Goal: Information Seeking & Learning: Learn about a topic

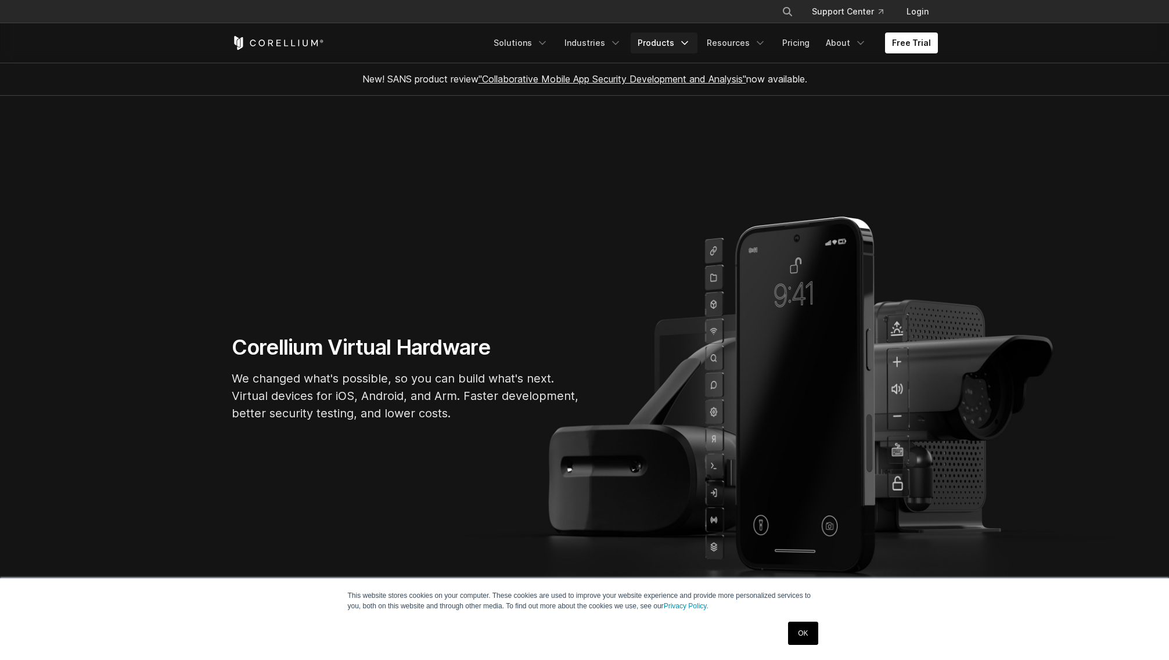
click at [669, 49] on link "Products" at bounding box center [664, 43] width 67 height 21
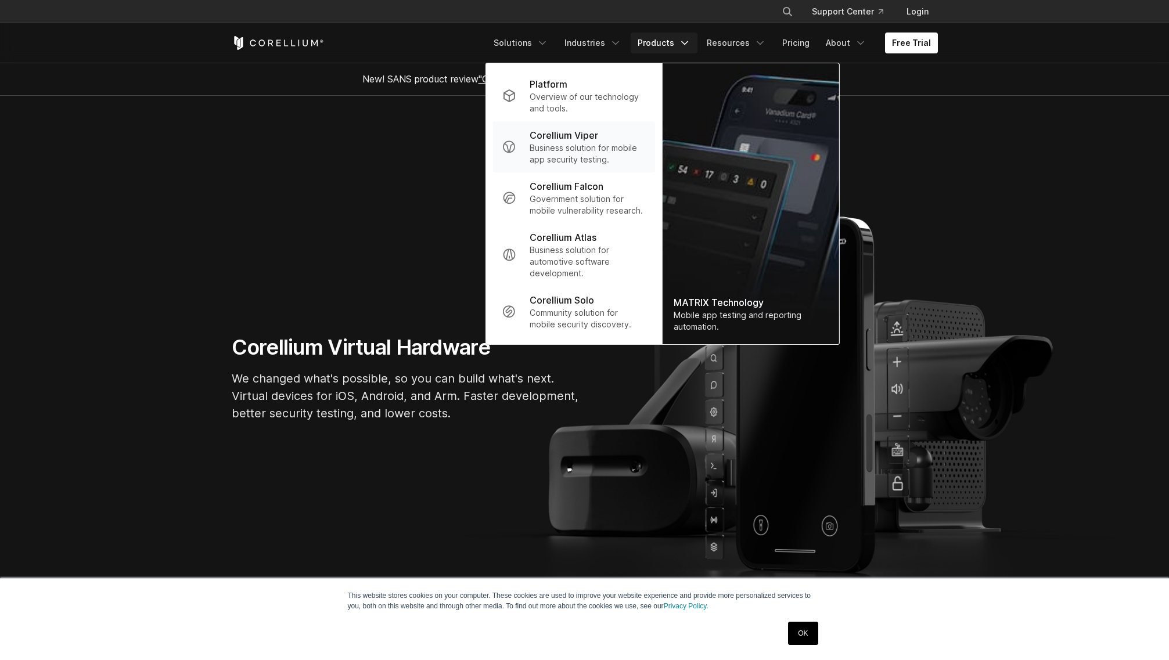
click at [570, 146] on p "Business solution for mobile app security testing." at bounding box center [588, 153] width 116 height 23
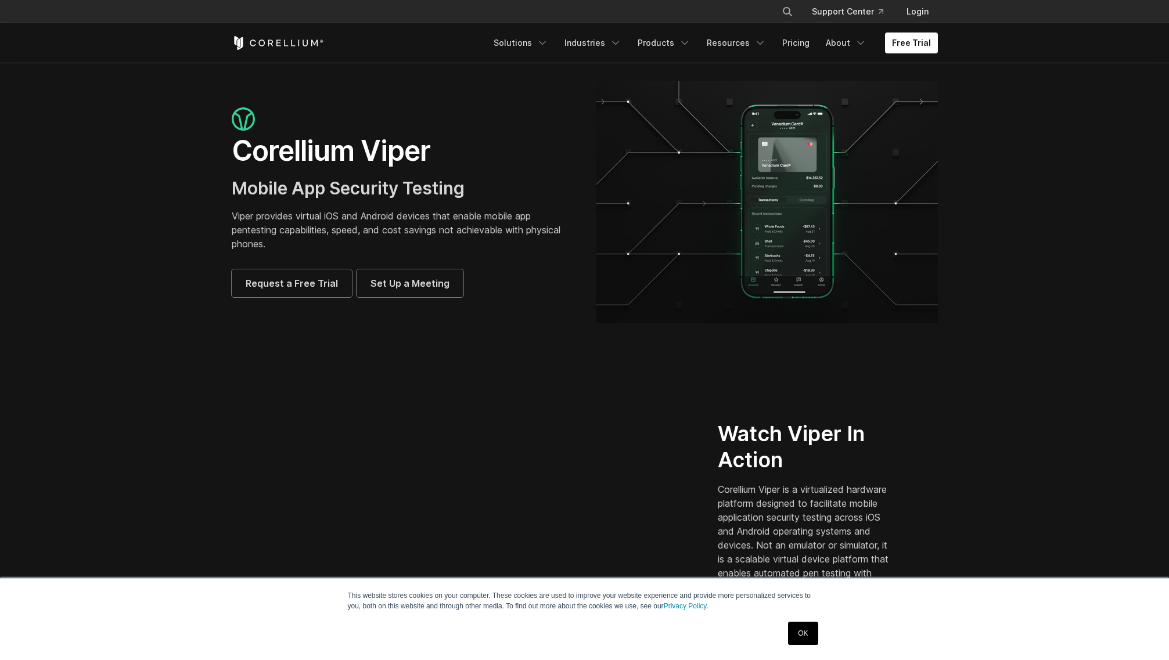
scroll to position [1016, 0]
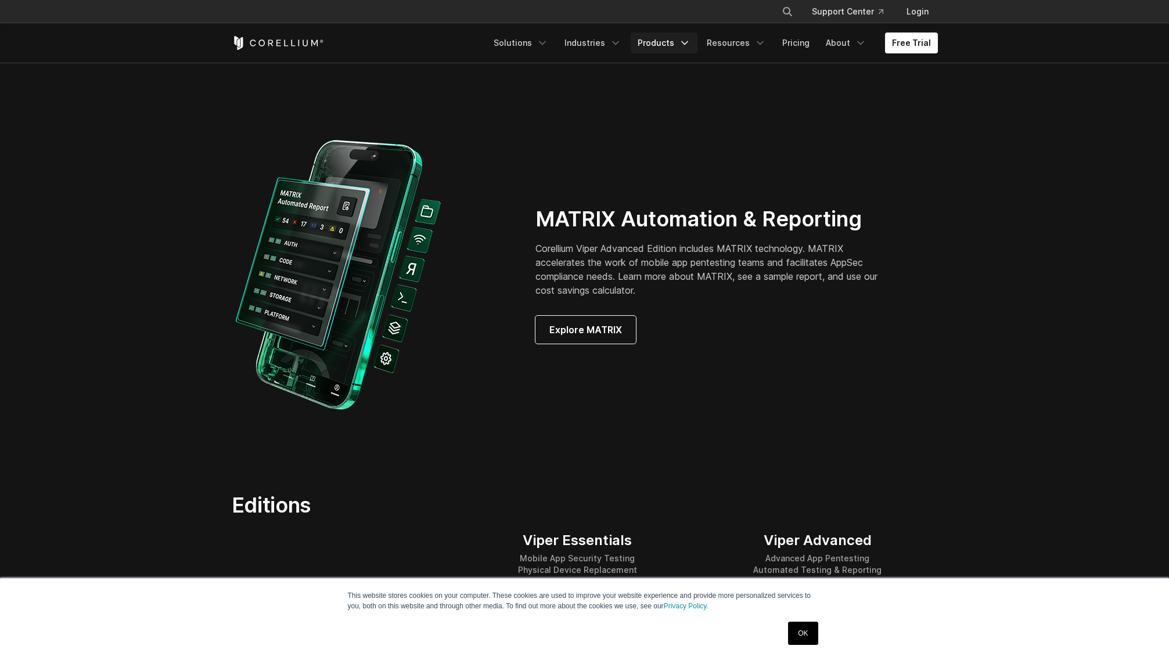
click at [690, 41] on icon "Navigation Menu" at bounding box center [685, 43] width 12 height 12
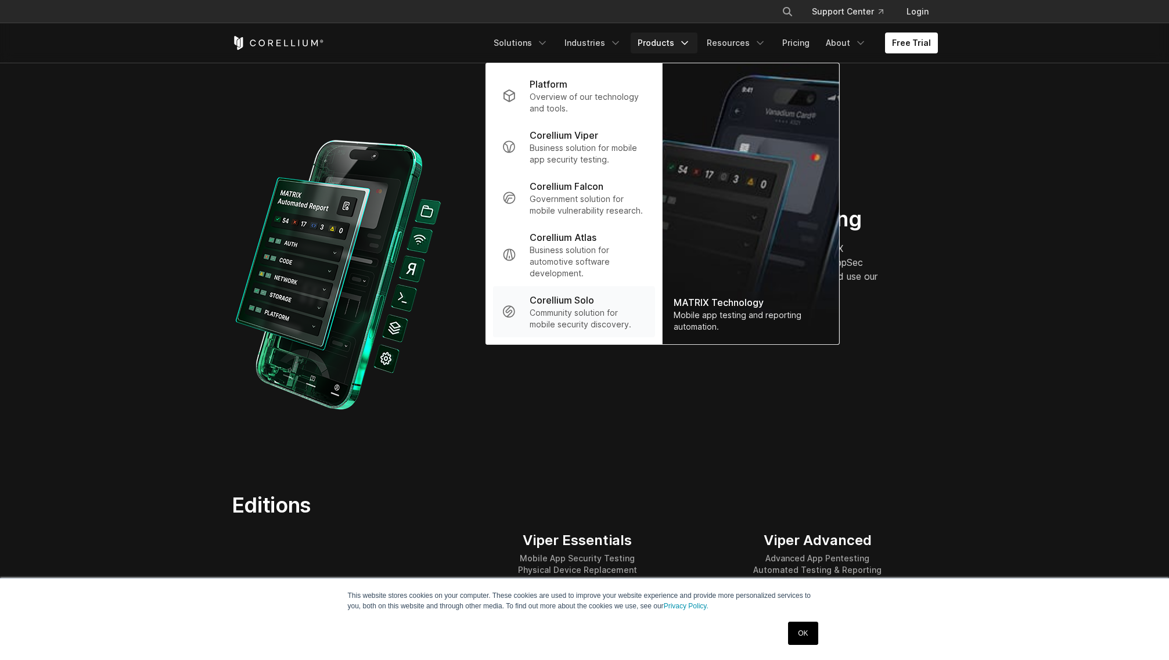
click at [606, 310] on p "Community solution for mobile security discovery." at bounding box center [588, 318] width 116 height 23
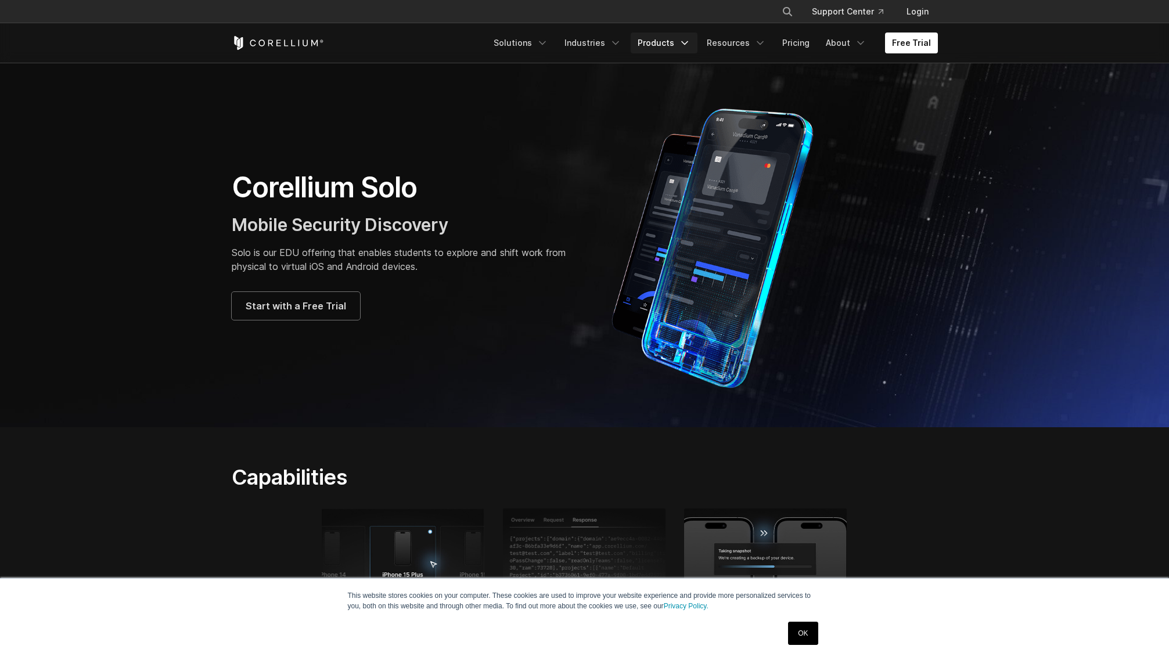
click at [671, 43] on link "Products" at bounding box center [664, 43] width 67 height 21
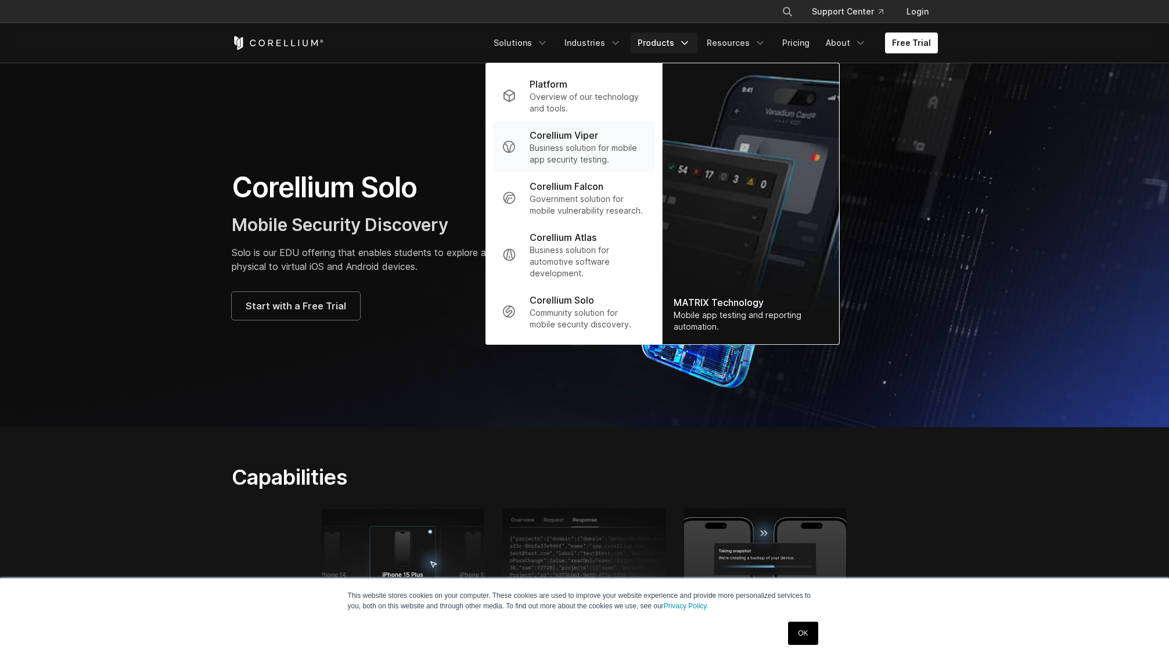
click at [578, 143] on p "Business solution for mobile app security testing." at bounding box center [588, 153] width 116 height 23
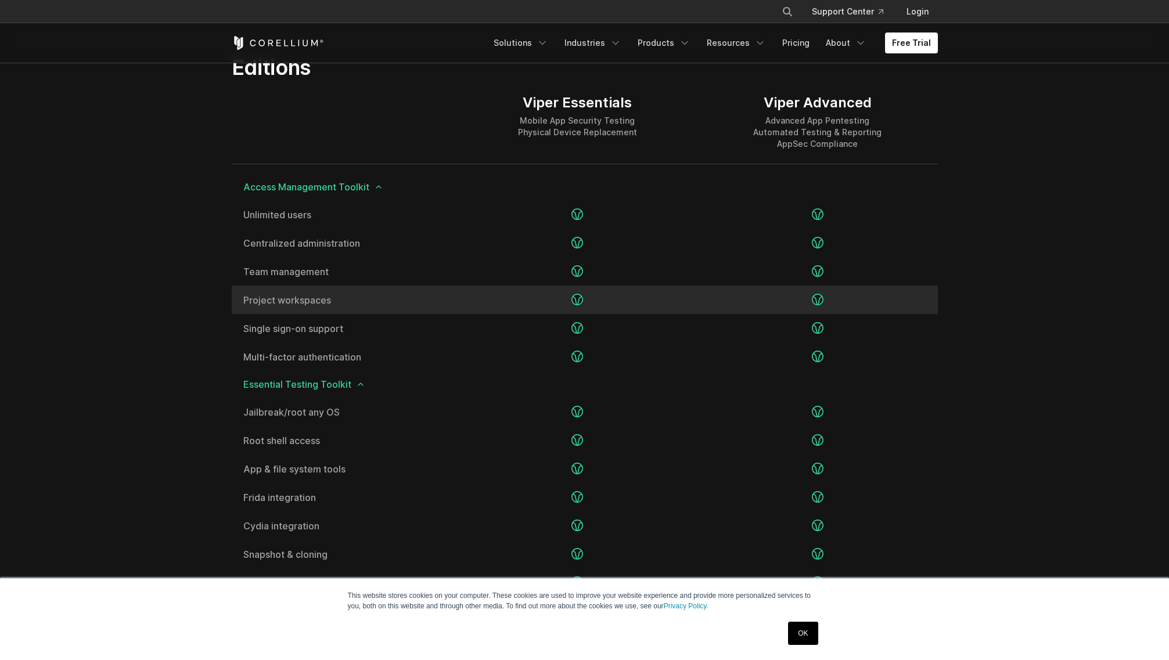
scroll to position [1465, 0]
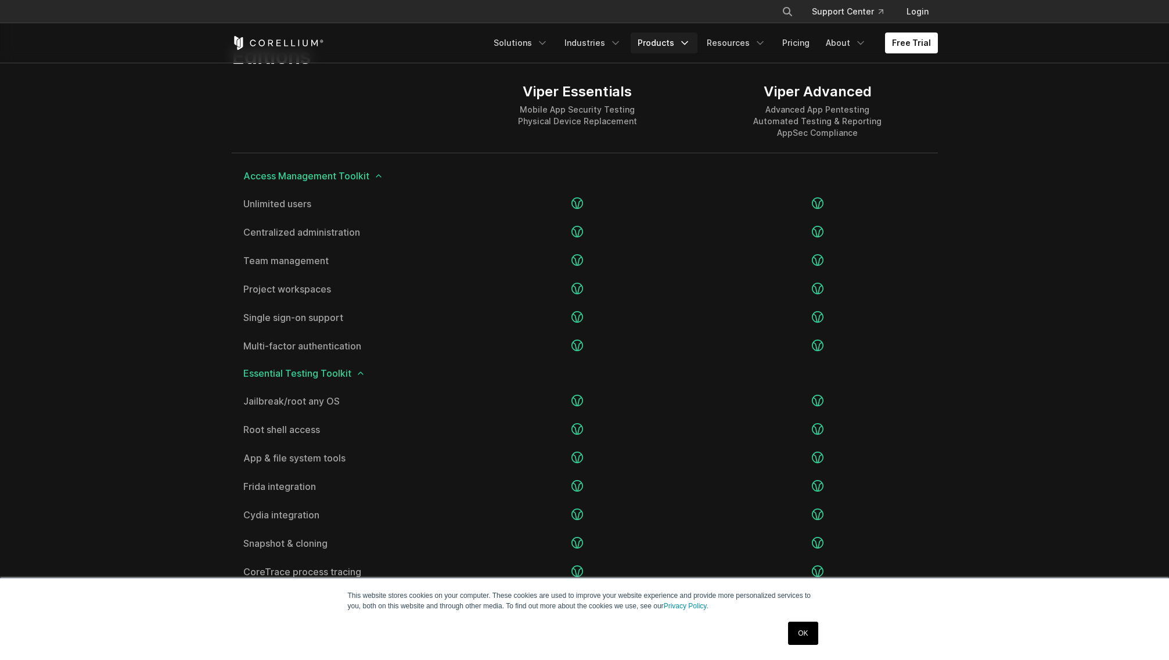
click at [683, 46] on link "Products" at bounding box center [664, 43] width 67 height 21
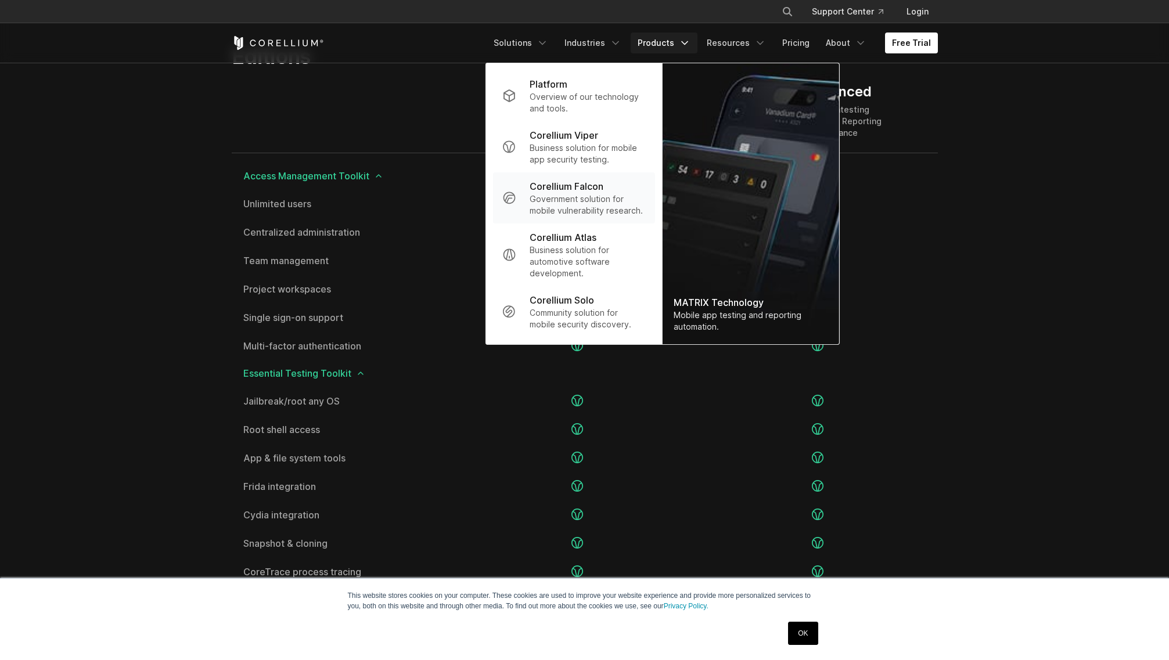
click at [584, 198] on p "Government solution for mobile vulnerability research." at bounding box center [588, 204] width 116 height 23
